Goal: Check status: Check status

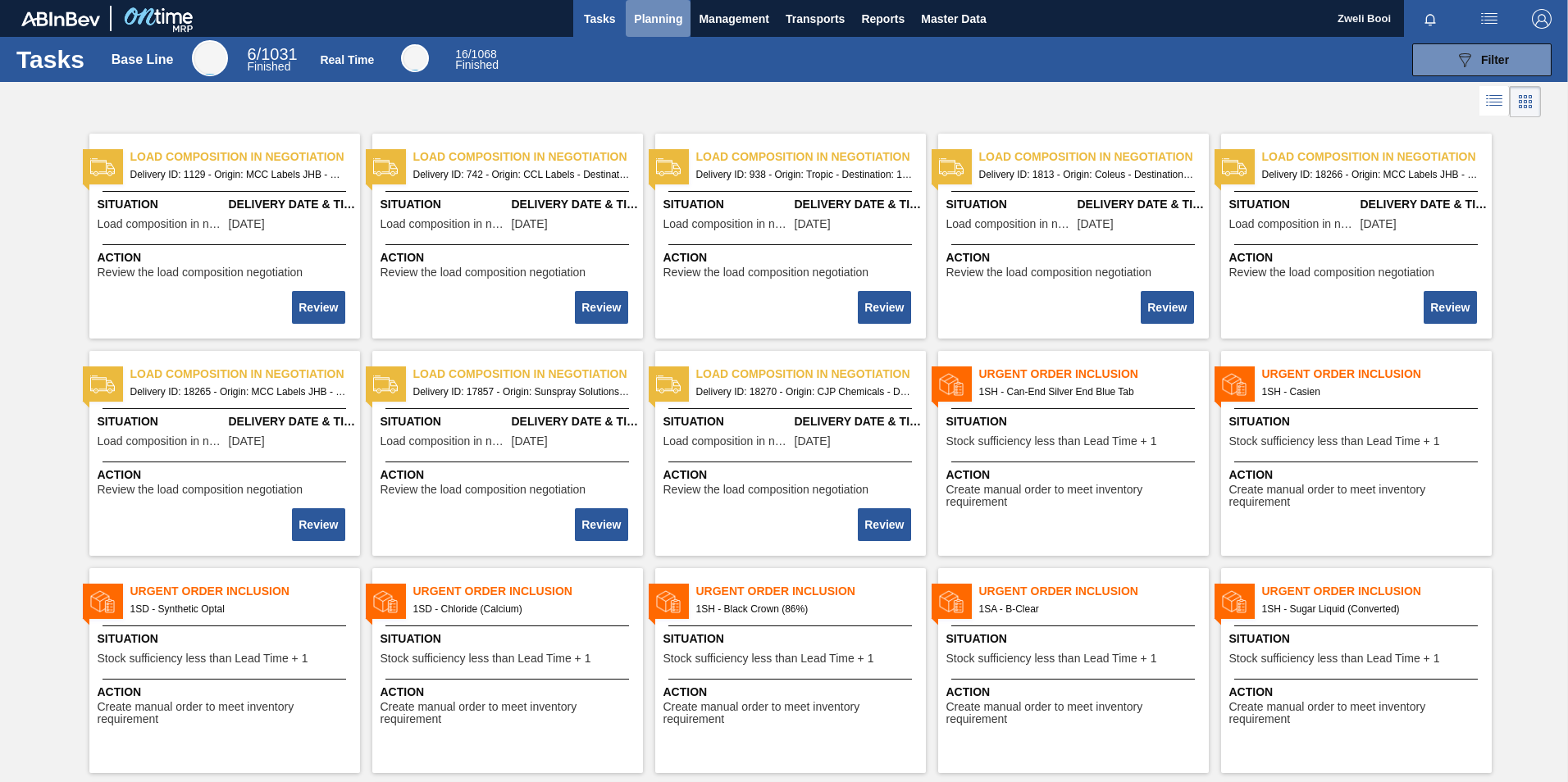
click at [670, 23] on span "Planning" at bounding box center [659, 19] width 49 height 20
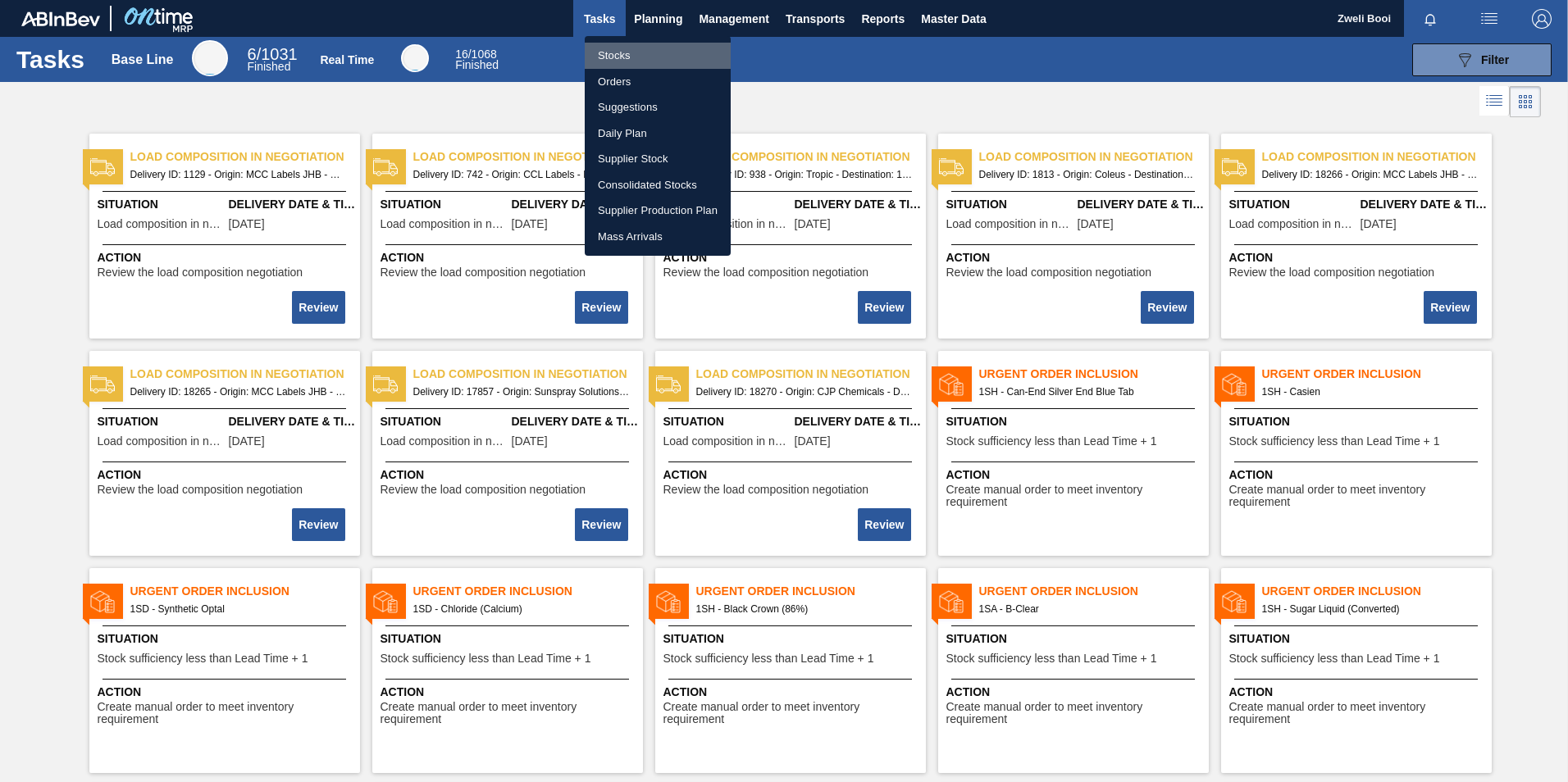
click at [635, 59] on li "Stocks" at bounding box center [658, 55] width 146 height 26
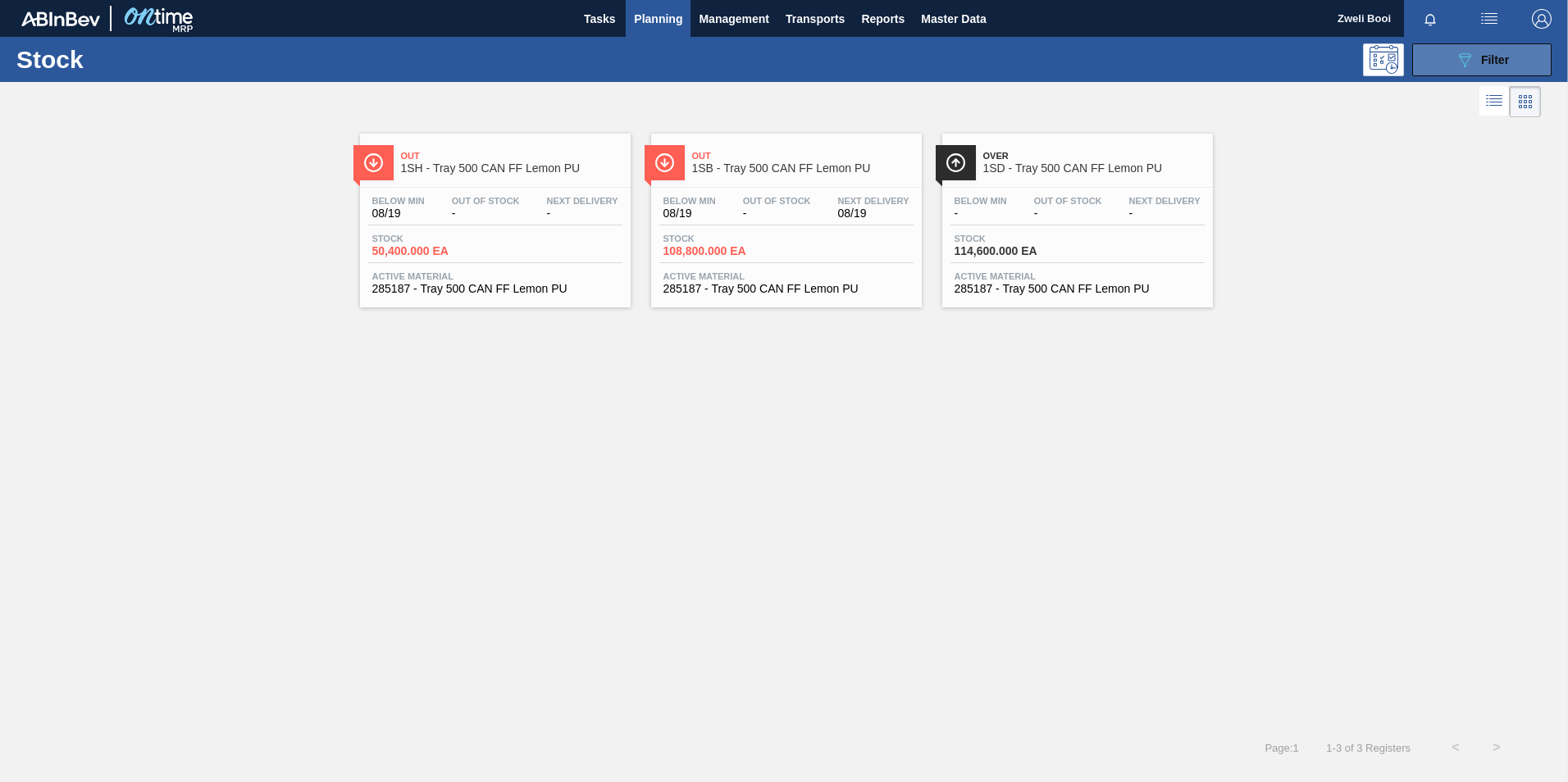
click at [1476, 59] on div "089F7B8B-B2A5-4AFE-B5C0-19BA573D28AC Filter" at bounding box center [1482, 60] width 54 height 20
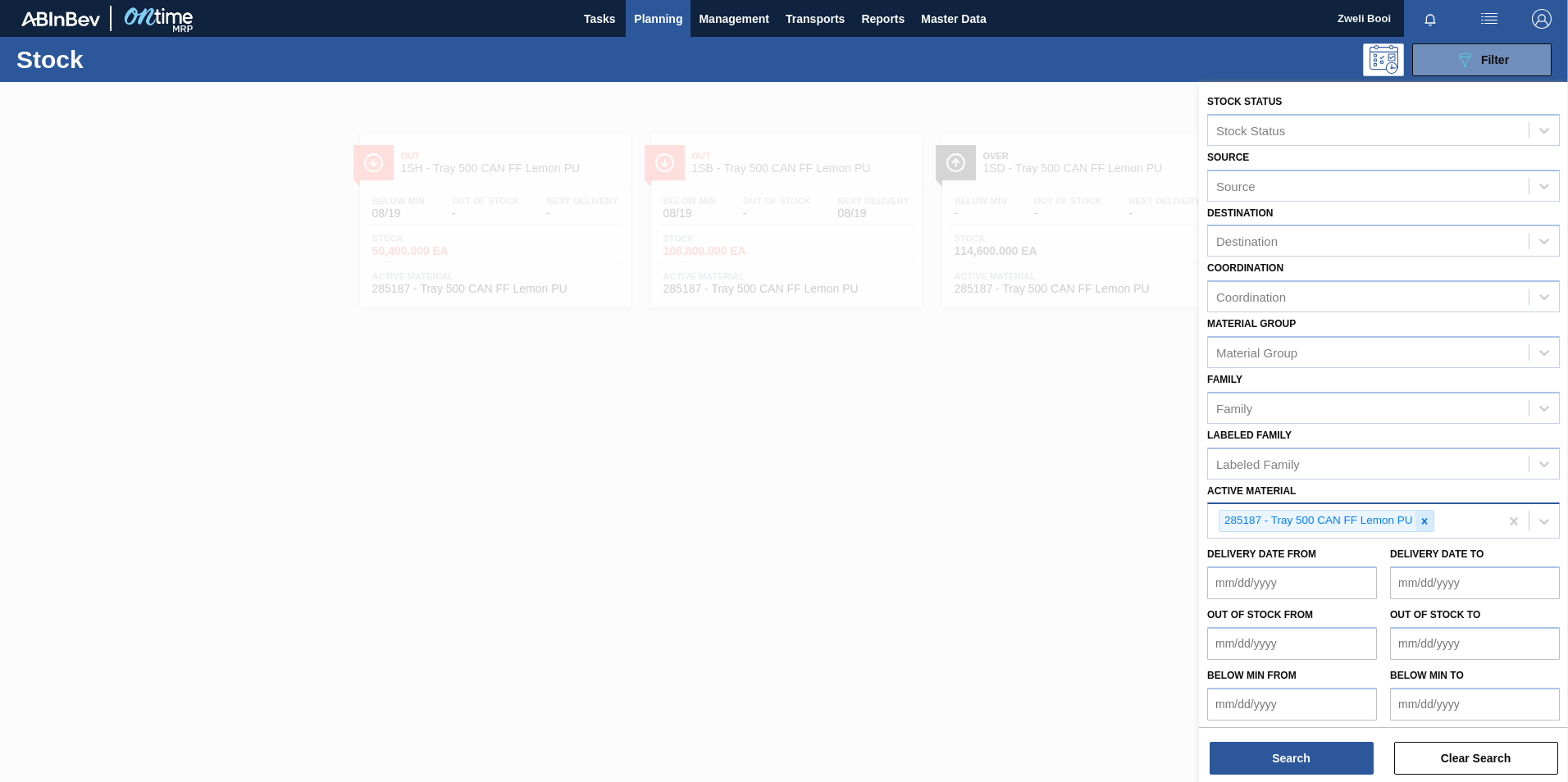
click at [1421, 521] on icon at bounding box center [1425, 521] width 12 height 12
paste Material "283768"
type Material "283768"
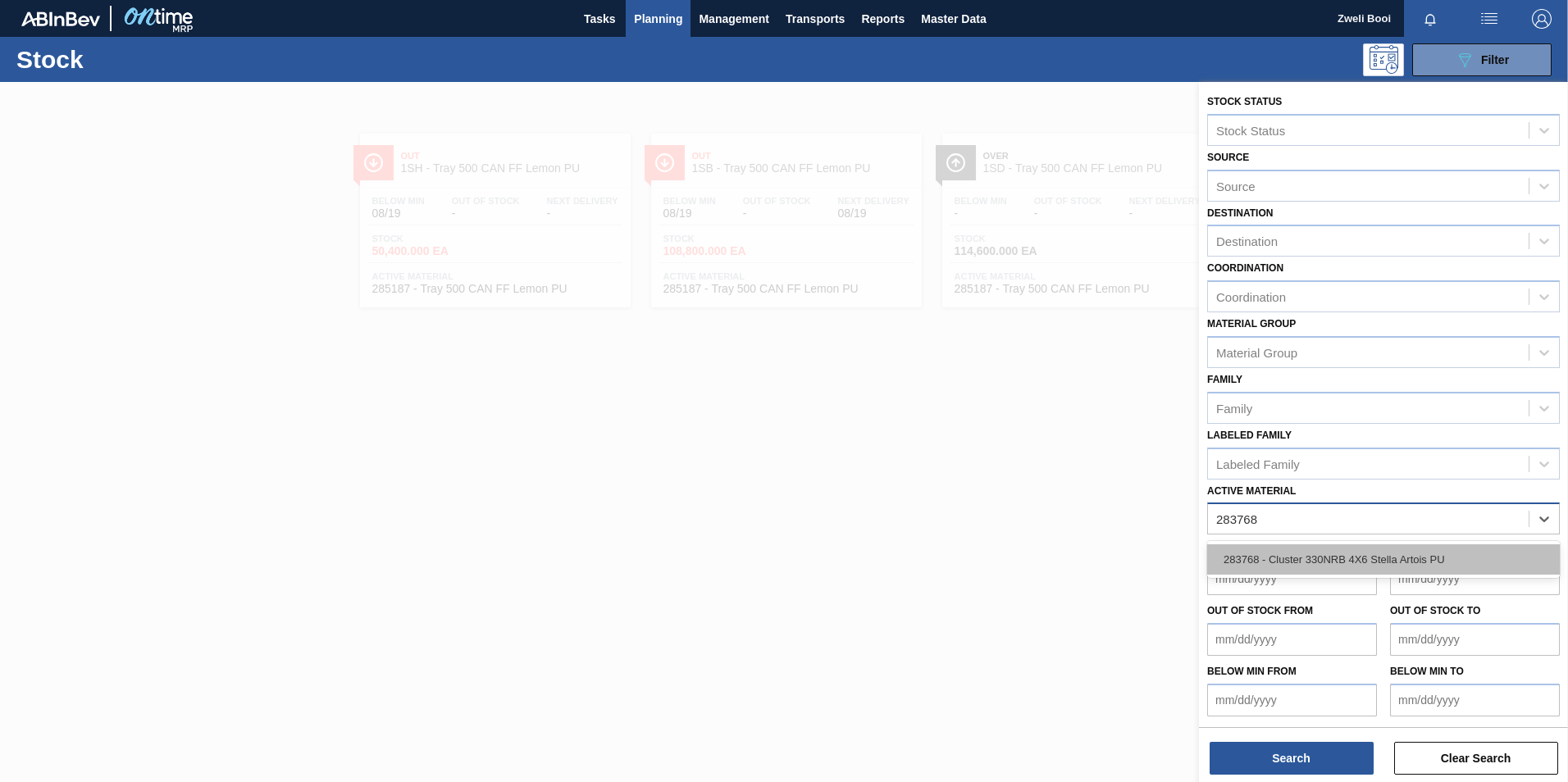
click at [1356, 553] on div "283768 - Cluster 330NRB 4X6 Stella Artois PU" at bounding box center [1383, 560] width 353 height 31
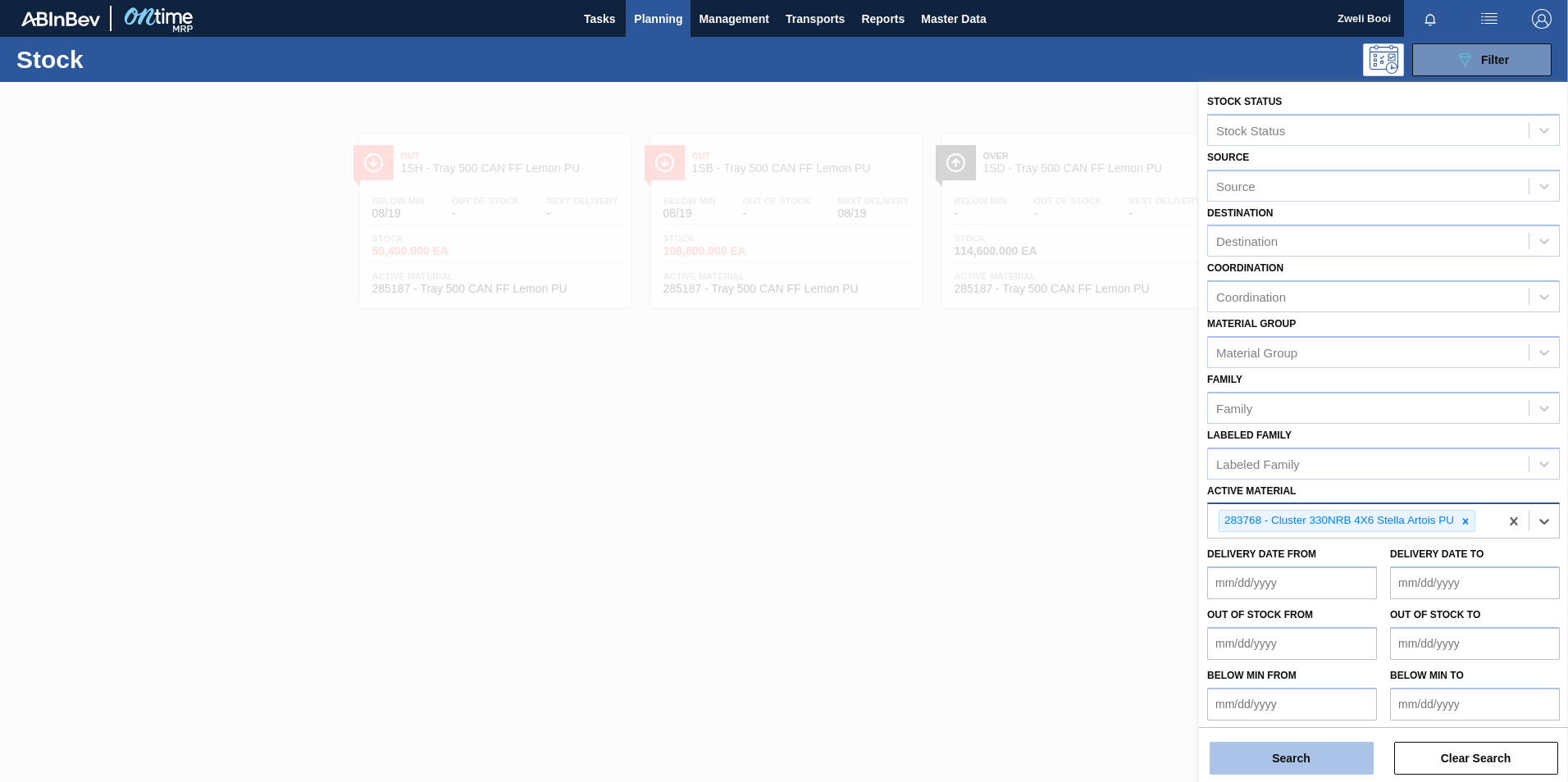
click at [1292, 768] on button "Search" at bounding box center [1292, 759] width 164 height 32
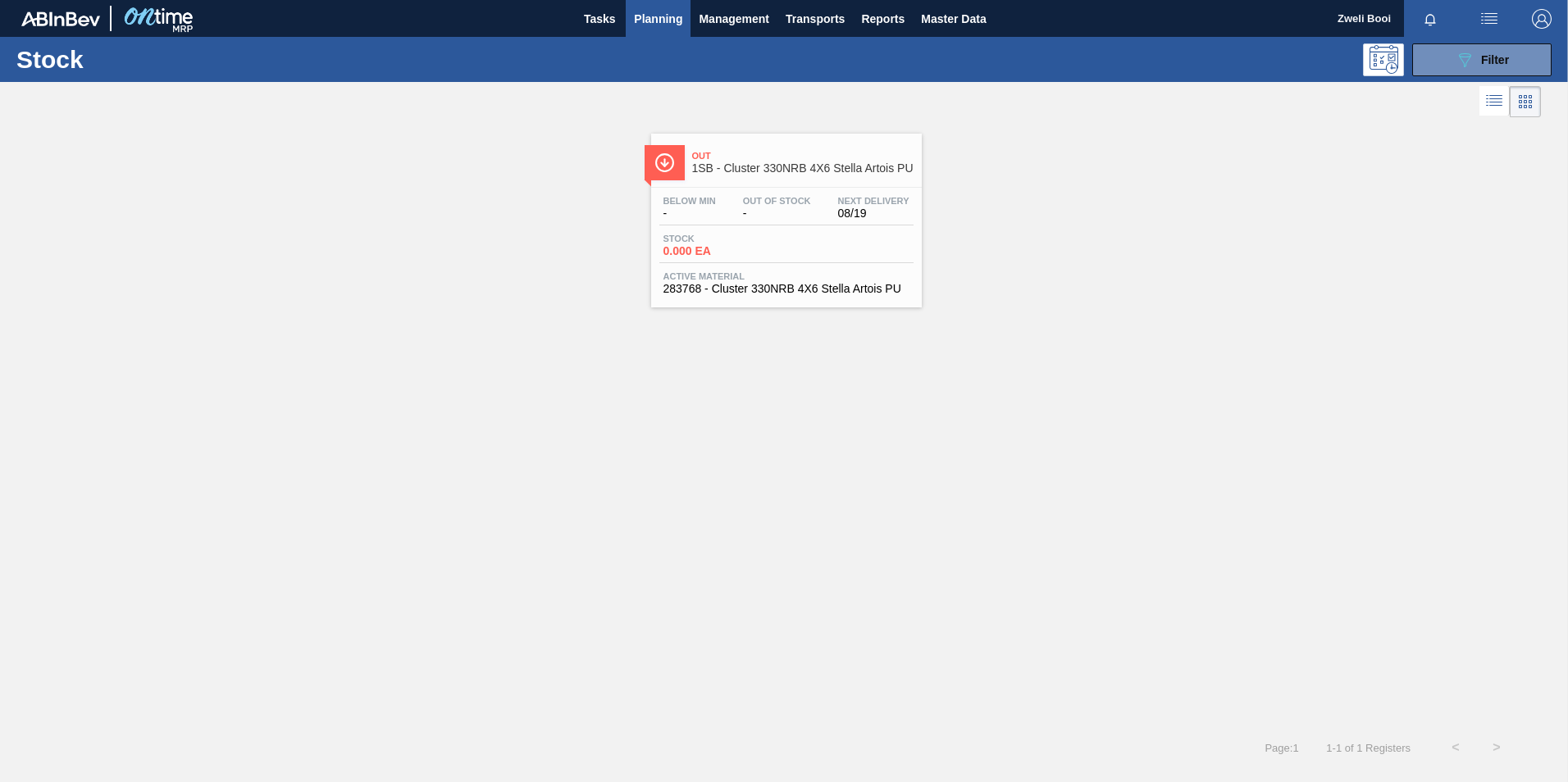
click at [752, 240] on span "Stock" at bounding box center [720, 238] width 115 height 10
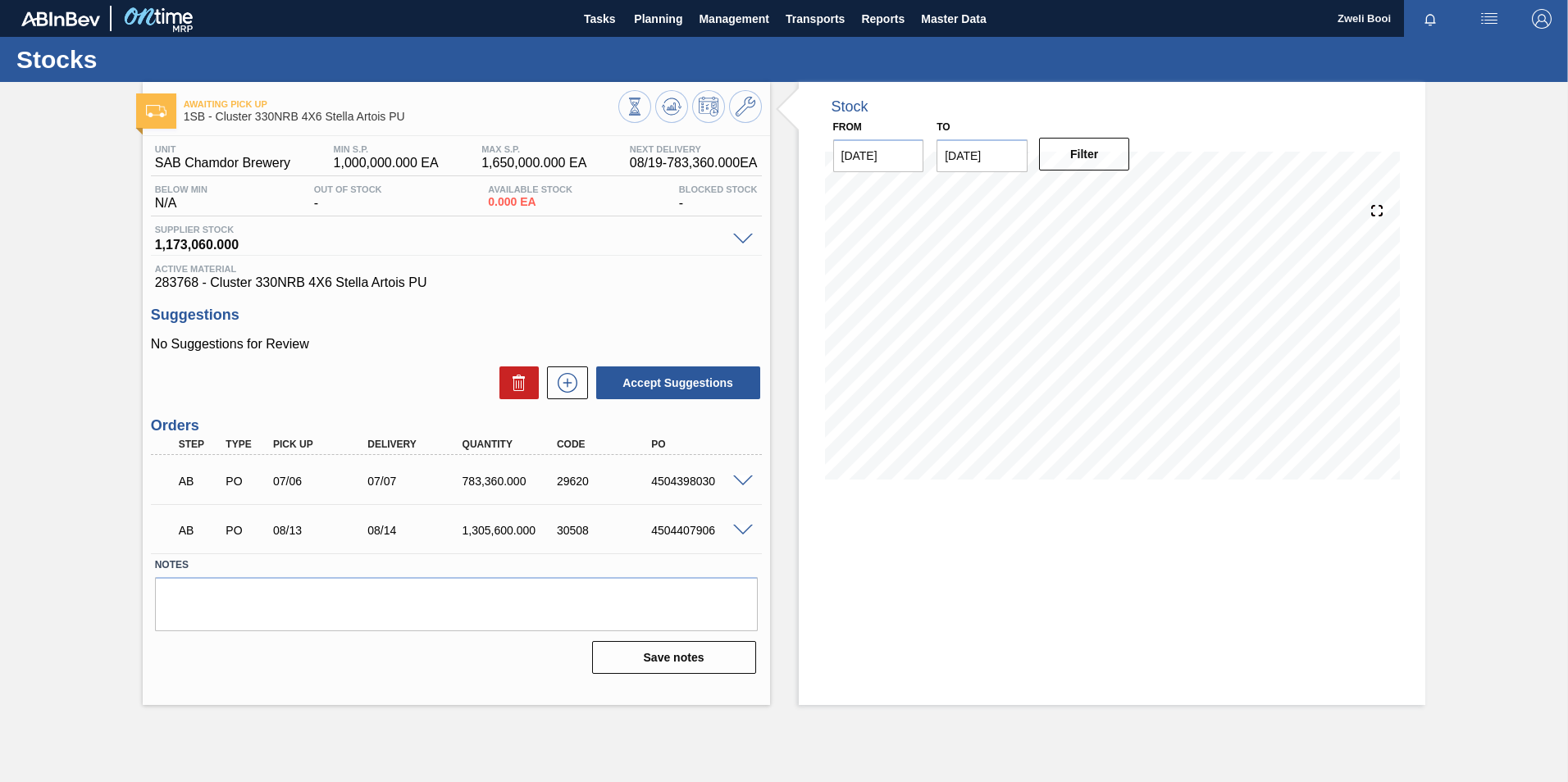
click at [744, 531] on span at bounding box center [743, 531] width 20 height 13
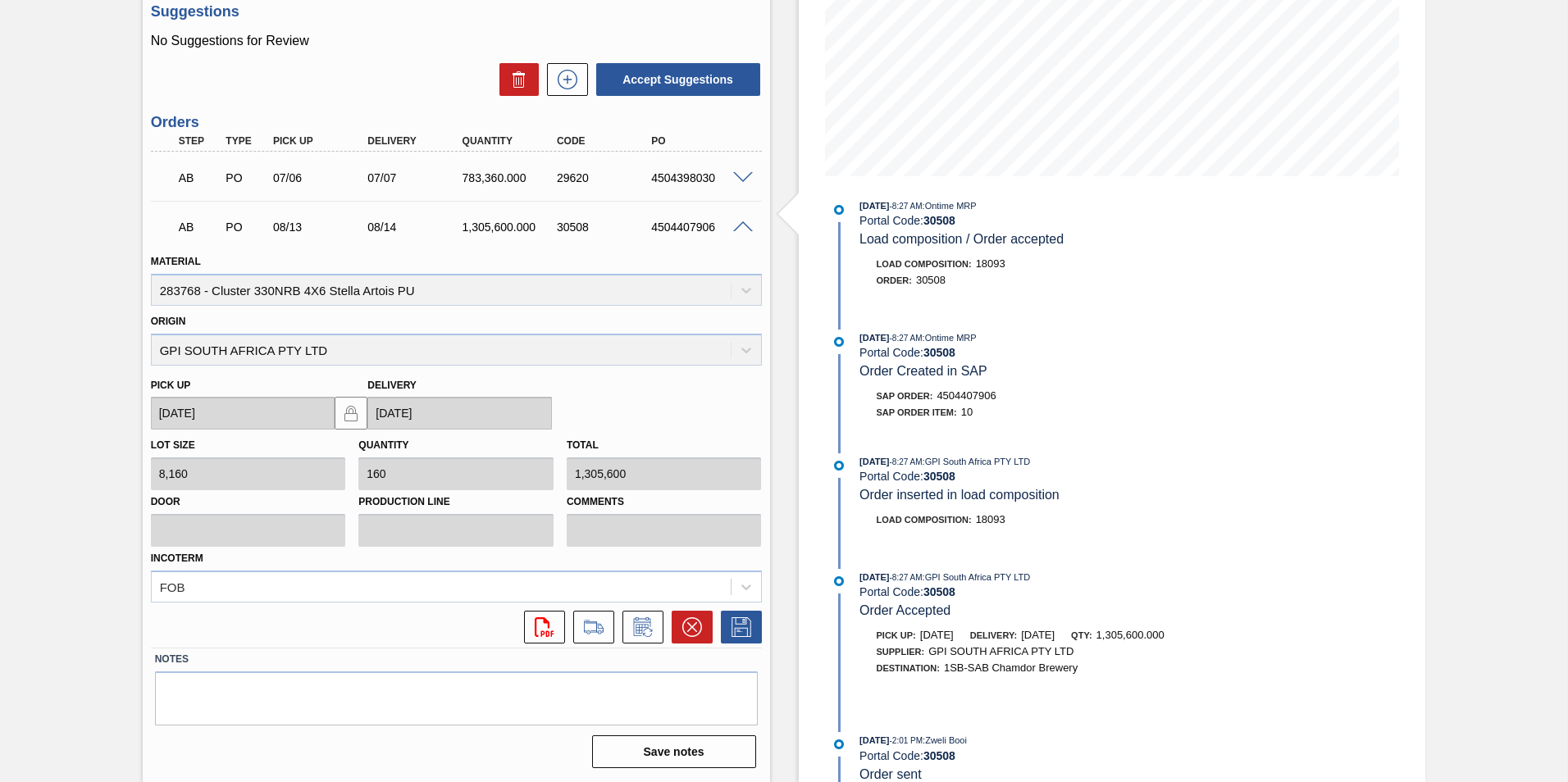
scroll to position [410, 0]
